Goal: Download file/media

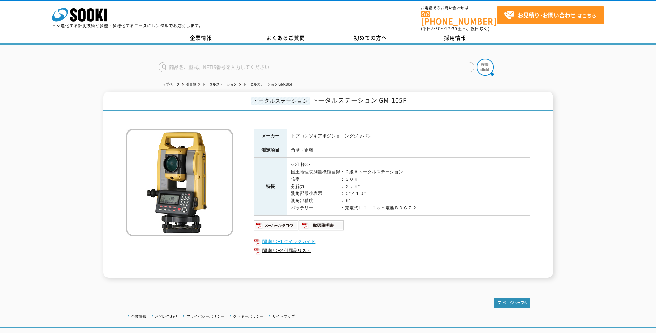
click at [306, 238] on link "関連PDF1 クイックガイド" at bounding box center [392, 241] width 277 height 9
click at [326, 219] on img at bounding box center [321, 224] width 45 height 11
click at [302, 237] on link "関連PDF1 クイックガイド" at bounding box center [392, 241] width 277 height 9
click at [286, 222] on img at bounding box center [276, 224] width 45 height 11
click at [323, 221] on img at bounding box center [321, 224] width 45 height 11
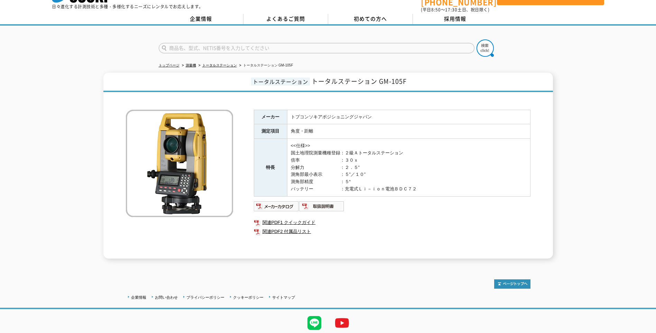
scroll to position [35, 0]
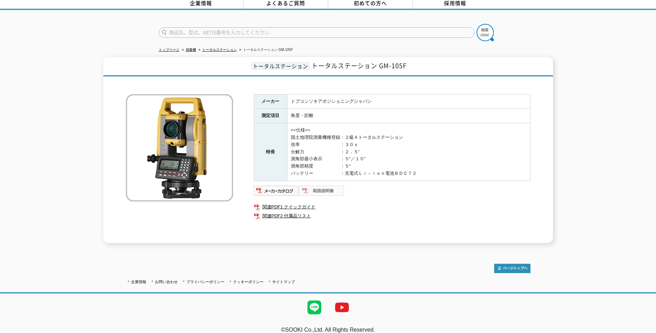
click at [321, 185] on img at bounding box center [321, 190] width 45 height 11
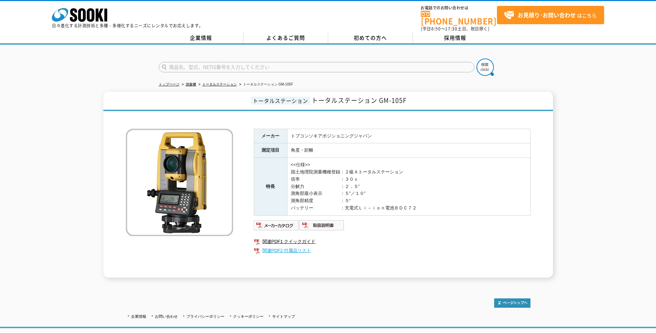
drag, startPoint x: 321, startPoint y: 221, endPoint x: 369, endPoint y: 249, distance: 55.0
click at [369, 249] on link "関連PDF2 付属品リスト" at bounding box center [392, 250] width 277 height 9
click at [320, 219] on img at bounding box center [321, 224] width 45 height 11
drag, startPoint x: 310, startPoint y: 219, endPoint x: 317, endPoint y: 221, distance: 7.5
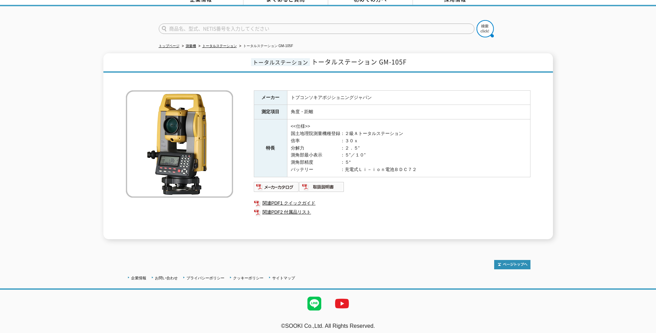
scroll to position [39, 0]
